Goal: Find specific page/section: Find specific page/section

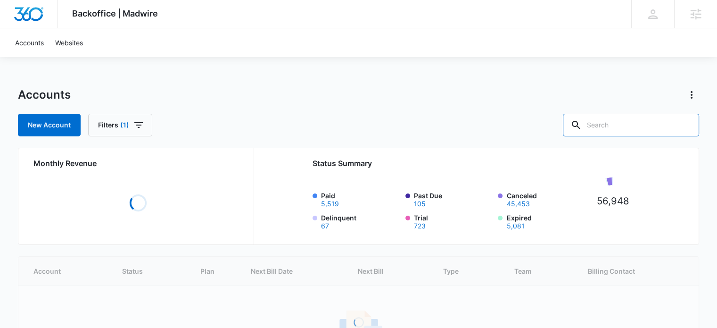
click at [619, 125] on input "text" at bounding box center [631, 125] width 136 height 23
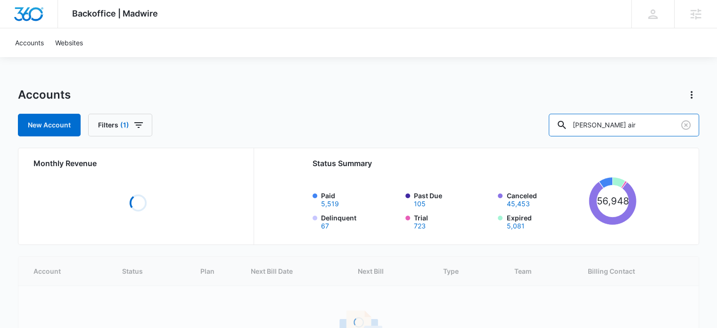
type input "[PERSON_NAME] air"
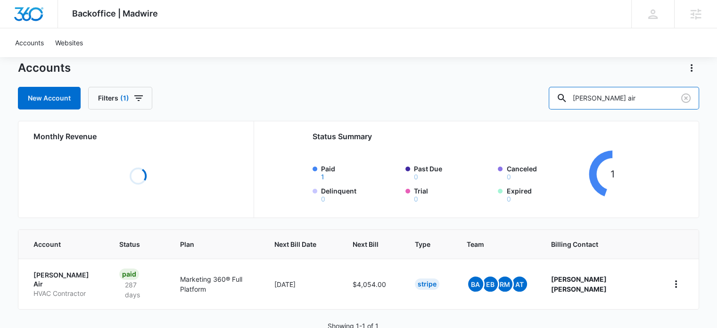
scroll to position [41, 0]
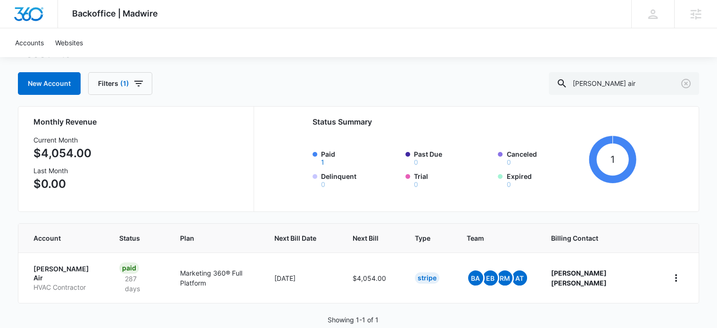
click at [56, 267] on p "[PERSON_NAME] Air" at bounding box center [64, 273] width 63 height 18
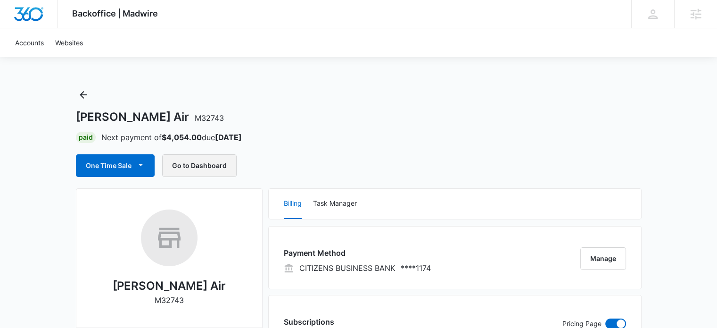
click at [191, 160] on button "Go to Dashboard" at bounding box center [199, 165] width 74 height 23
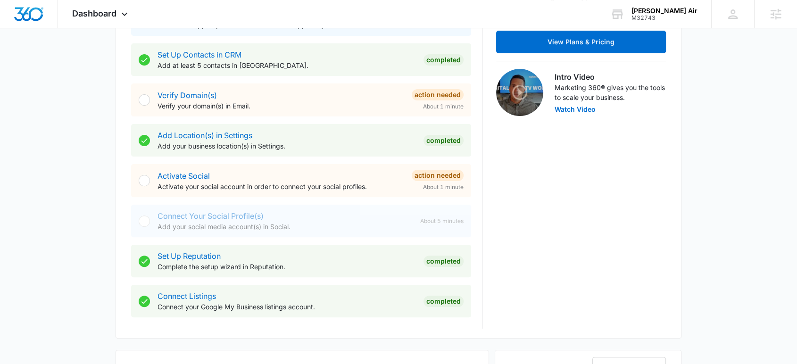
scroll to position [419, 0]
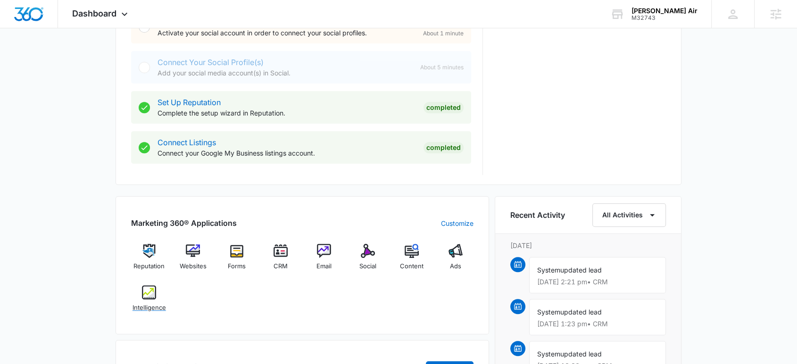
click at [150, 292] on img at bounding box center [149, 292] width 14 height 14
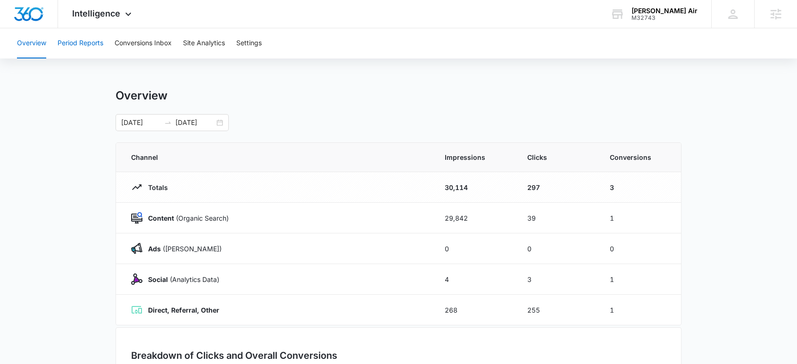
click at [82, 41] on button "Period Reports" at bounding box center [81, 43] width 46 height 30
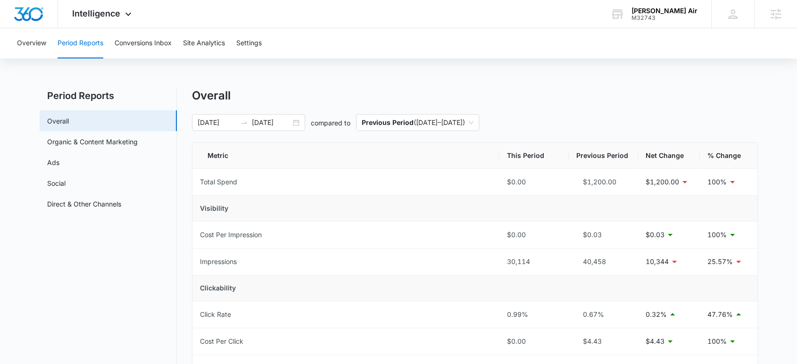
click at [86, 22] on div "Intelligence Apps Reputation Websites Forms CRM Email Social Content Ads Intell…" at bounding box center [103, 14] width 90 height 28
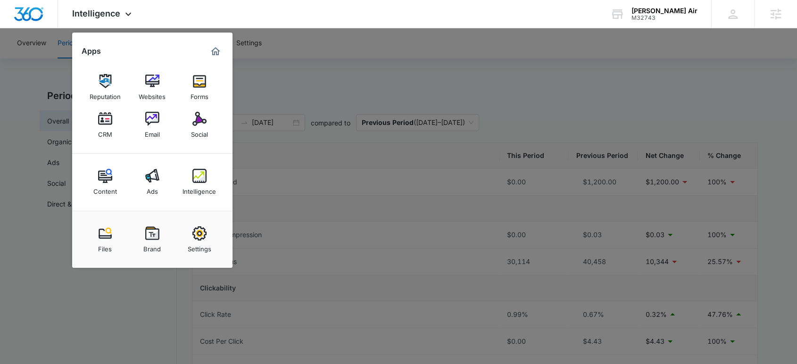
click at [149, 173] on img at bounding box center [152, 176] width 14 height 14
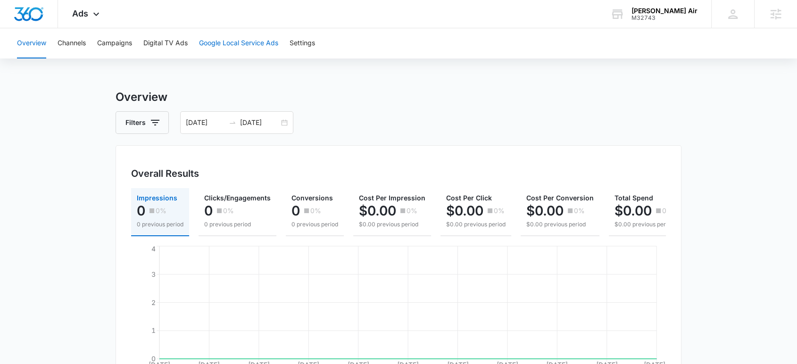
click at [228, 43] on button "Google Local Service Ads" at bounding box center [238, 43] width 79 height 30
